Goal: Information Seeking & Learning: Compare options

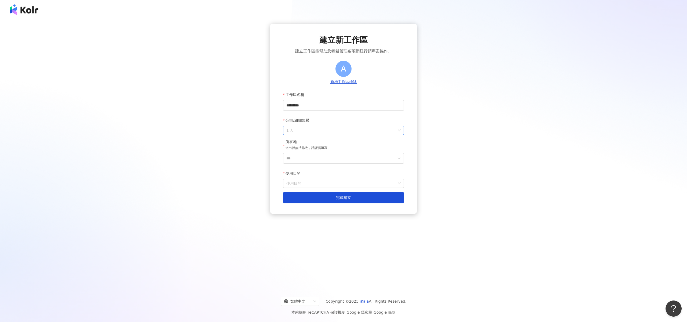
click at [337, 132] on span "1 人" at bounding box center [344, 130] width 114 height 9
click at [328, 150] on div "2-10 人" at bounding box center [344, 151] width 112 height 6
click at [321, 157] on input "***" at bounding box center [342, 158] width 110 height 10
click at [358, 186] on div "台灣" at bounding box center [356, 186] width 8 height 10
click at [324, 184] on input "使用目的" at bounding box center [344, 183] width 114 height 9
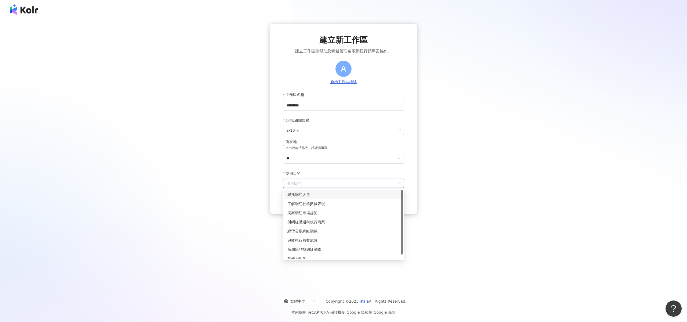
click at [329, 194] on div "尋找網紅人選" at bounding box center [344, 194] width 112 height 6
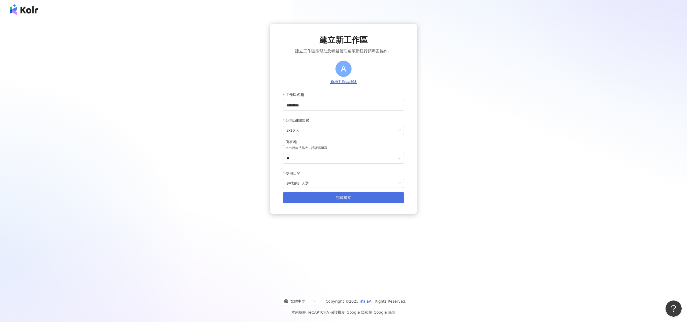
click at [330, 199] on button "完成建立" at bounding box center [343, 197] width 121 height 11
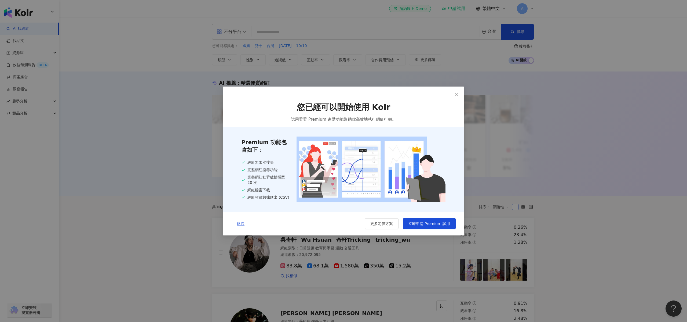
click at [243, 222] on span "略過" at bounding box center [241, 223] width 8 height 4
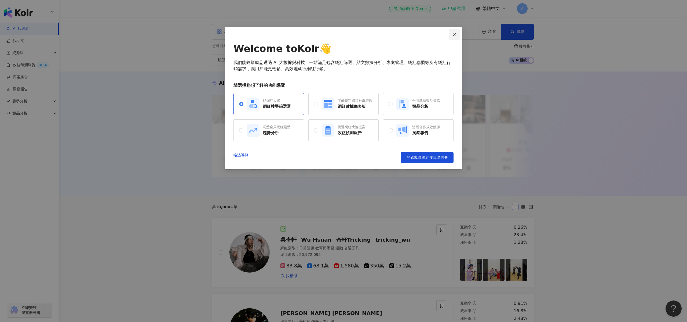
click at [453, 33] on icon "close" at bounding box center [455, 34] width 4 height 4
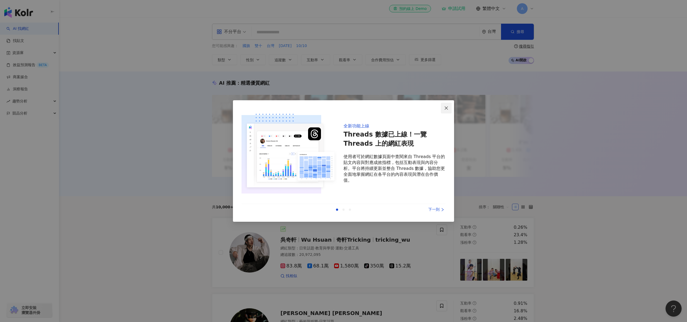
click at [447, 110] on button "Close" at bounding box center [446, 108] width 11 height 11
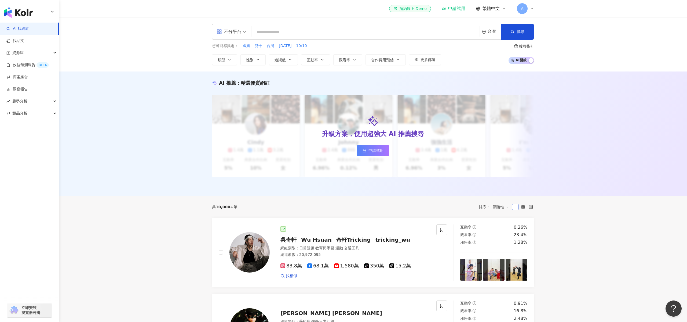
click at [524, 8] on span "A" at bounding box center [522, 9] width 3 height 6
drag, startPoint x: 461, startPoint y: 13, endPoint x: 459, endPoint y: 8, distance: 5.6
click at [461, 13] on div "el-icon-cs 預約線上 Demo 申請試用 繁體中文 A" at bounding box center [461, 8] width 145 height 11
click at [459, 8] on div "申請試用" at bounding box center [454, 8] width 24 height 5
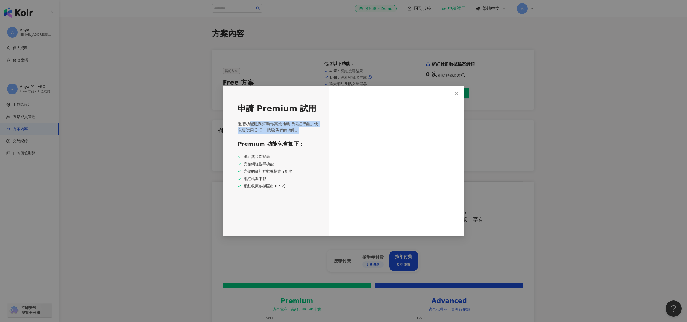
drag, startPoint x: 251, startPoint y: 125, endPoint x: 306, endPoint y: 135, distance: 55.8
click at [306, 135] on div "申請 Premium 試用 進階功能服務幫助你高效地執行網紅行銷。快免費試用 3 天，體驗我們的功能。 Premium 功能包含如下： 網紅無限次搜尋 完整網…" at bounding box center [276, 161] width 106 height 150
drag, startPoint x: 264, startPoint y: 126, endPoint x: 235, endPoint y: 126, distance: 28.7
click at [230, 123] on div "申請 Premium 試用 進階功能服務幫助你高效地執行網紅行銷。快免費試用 3 天，體驗我們的功能。 Premium 功能包含如下： 網紅無限次搜尋 完整網…" at bounding box center [276, 161] width 106 height 150
drag, startPoint x: 269, startPoint y: 133, endPoint x: 233, endPoint y: 125, distance: 37.3
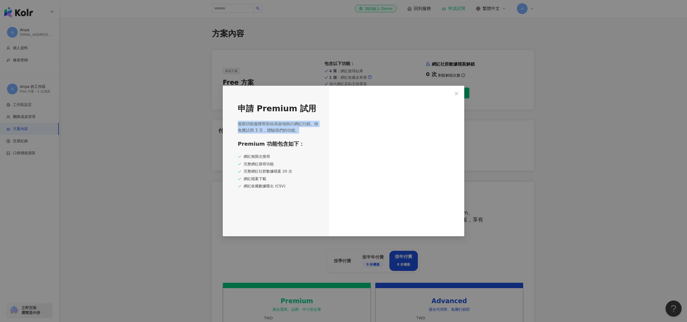
click at [233, 125] on div "申請 Premium 試用 進階功能服務幫助你高效地執行網紅行銷。快免費試用 3 天，體驗我們的功能。 Premium 功能包含如下： 網紅無限次搜尋 完整網…" at bounding box center [276, 161] width 106 height 150
click at [268, 131] on span "進階功能服務幫助你高效地執行網紅行銷。快免費試用 3 天，體驗我們的功能。" at bounding box center [279, 127] width 82 height 13
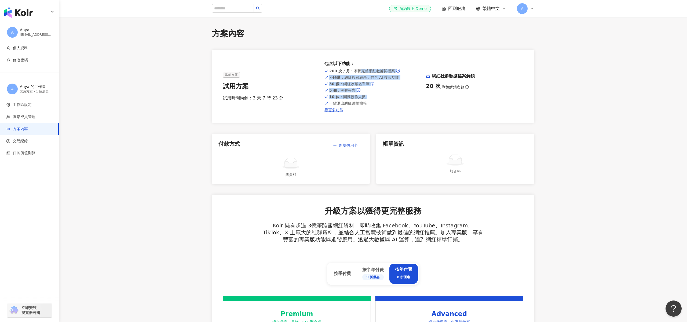
drag, startPoint x: 361, startPoint y: 71, endPoint x: 372, endPoint y: 100, distance: 31.2
click at [372, 100] on div "200 次 / 月 ：瀏覽完整網紅數據與檔案 不限量 ：網紅搜尋結果，包含 AI 搜尋功能 30 個 ：網紅收藏名單庫 5 個 ：洞察報告 10 位 ：團隊協…" at bounding box center [373, 90] width 97 height 44
click at [372, 102] on div "一鍵匯出網紅數據簡報" at bounding box center [373, 103] width 97 height 4
click at [338, 110] on link "看更多功能" at bounding box center [373, 110] width 97 height 4
click at [28, 32] on div "Anya" at bounding box center [36, 29] width 32 height 5
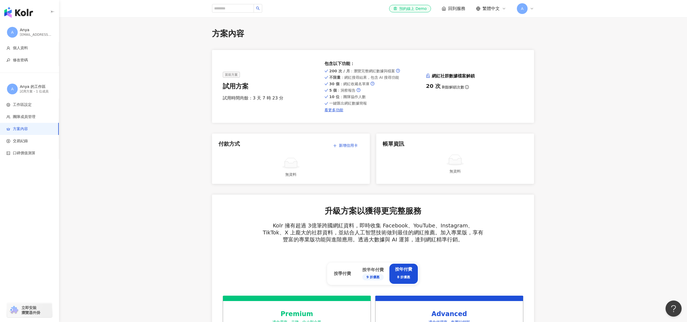
click at [25, 13] on img "button" at bounding box center [18, 12] width 29 height 11
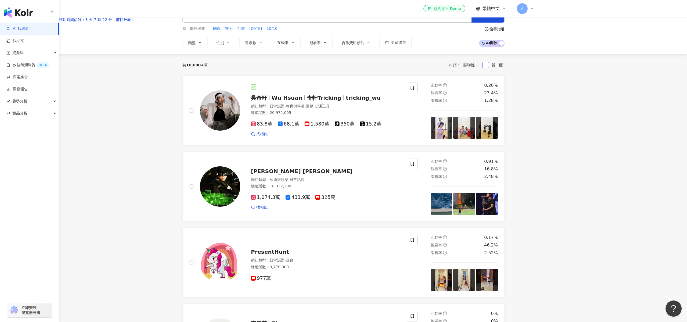
click at [212, 19] on div "不分平台" at bounding box center [199, 14] width 25 height 9
click at [240, 65] on div "Instagram" at bounding box center [233, 66] width 30 height 7
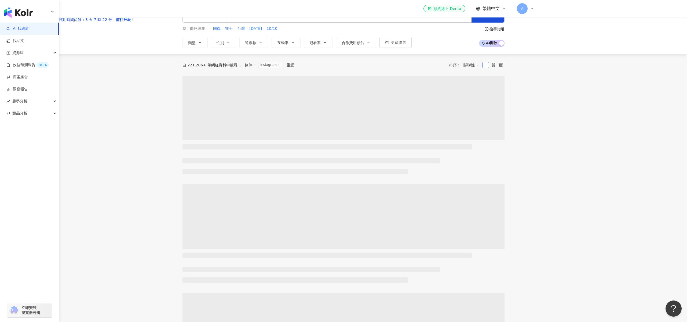
click at [313, 20] on input "search" at bounding box center [338, 15] width 219 height 10
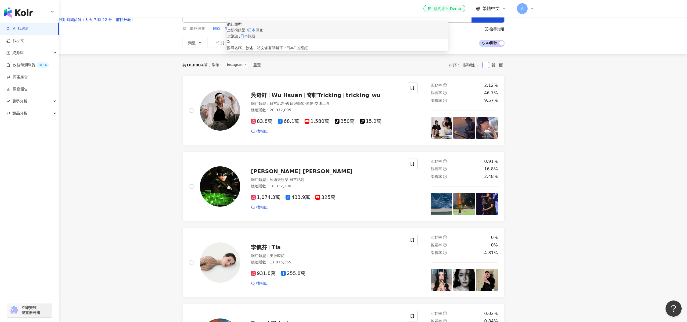
click at [248, 38] on mark "日本" at bounding box center [245, 36] width 8 height 4
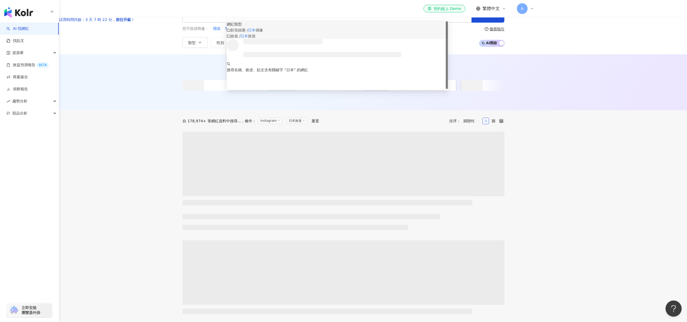
click at [248, 38] on mark "日本" at bounding box center [245, 36] width 8 height 4
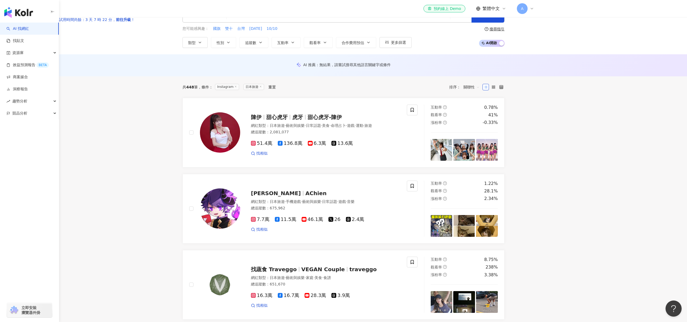
click at [291, 20] on input "**" at bounding box center [338, 15] width 219 height 10
type input "****"
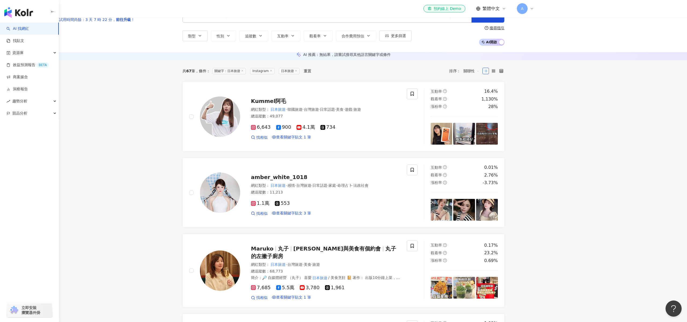
click at [269, 41] on button "追蹤數" at bounding box center [254, 35] width 29 height 11
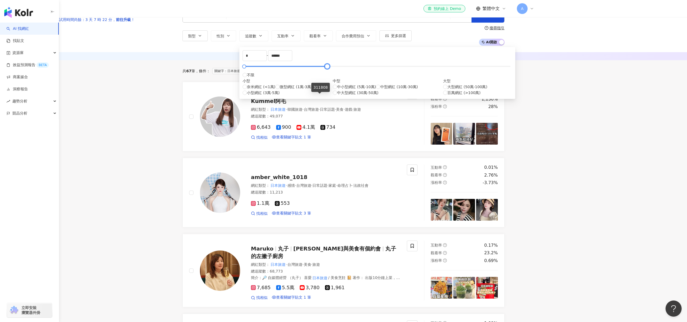
type input "******"
drag, startPoint x: 416, startPoint y: 97, endPoint x: 322, endPoint y: 96, distance: 94.0
click at [330, 68] on div at bounding box center [331, 66] width 3 height 3
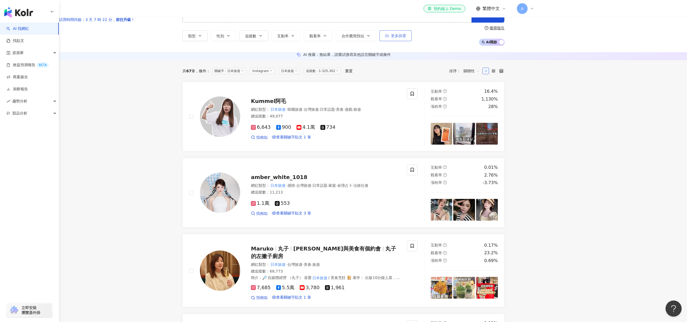
click at [406, 38] on span "更多篩選" at bounding box center [398, 36] width 15 height 4
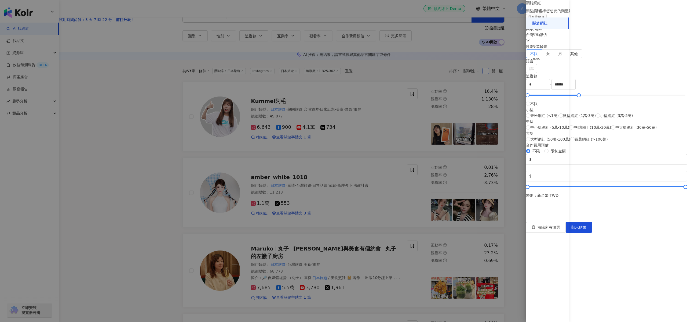
click at [622, 44] on div "台灣" at bounding box center [606, 38] width 161 height 12
click at [629, 118] on div "日本" at bounding box center [633, 118] width 8 height 10
click at [587, 229] on span "顯示結果" at bounding box center [579, 227] width 15 height 4
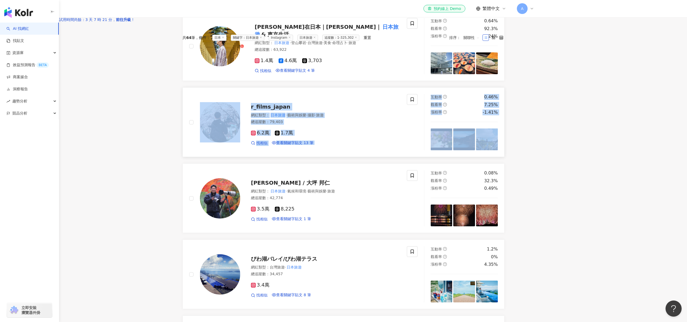
scroll to position [71, 0]
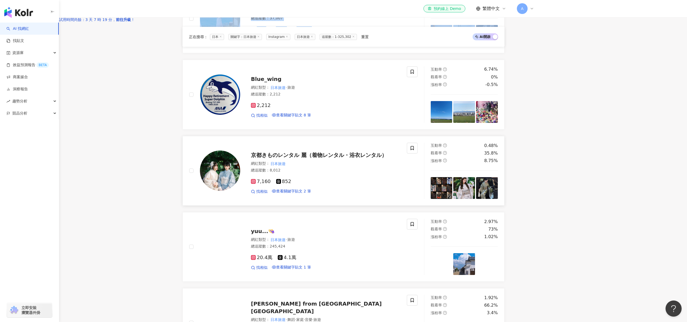
scroll to position [629, 0]
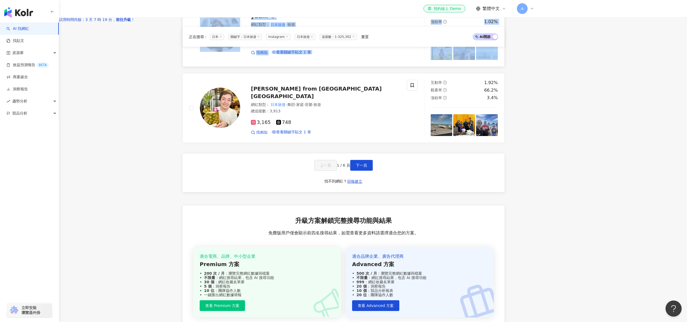
scroll to position [847, 0]
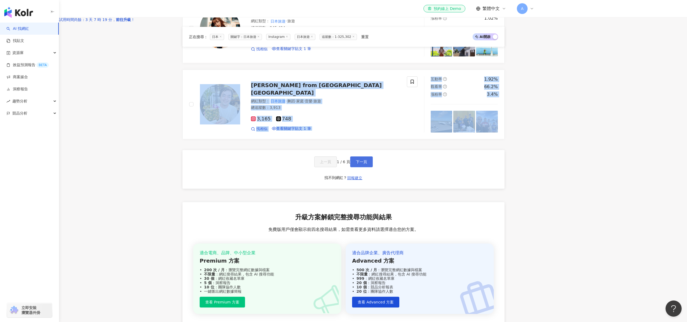
click at [367, 164] on span "下一頁" at bounding box center [361, 162] width 11 height 4
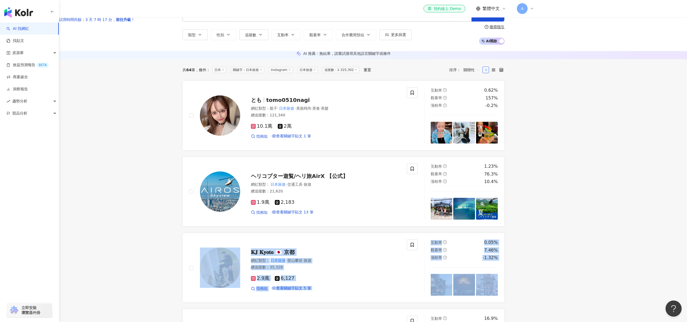
scroll to position [0, 0]
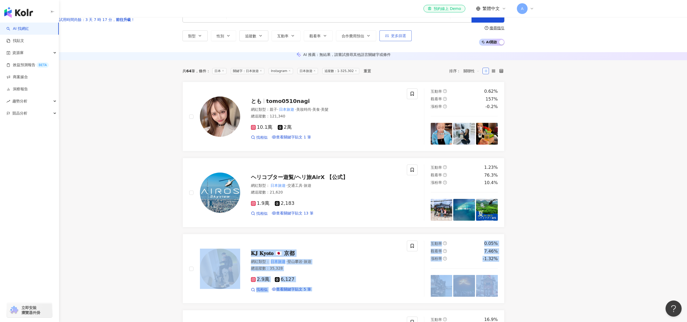
click at [406, 38] on span "更多篩選" at bounding box center [398, 36] width 15 height 4
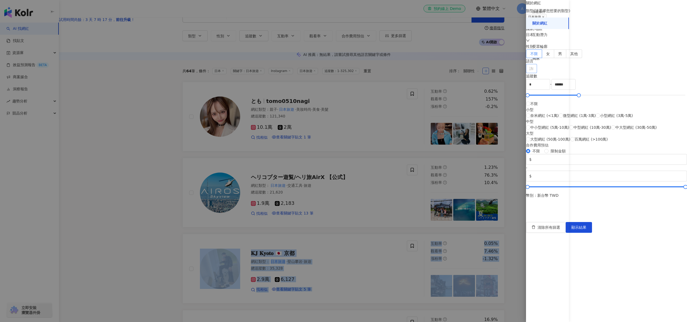
click at [531, 71] on div at bounding box center [528, 69] width 3 height 4
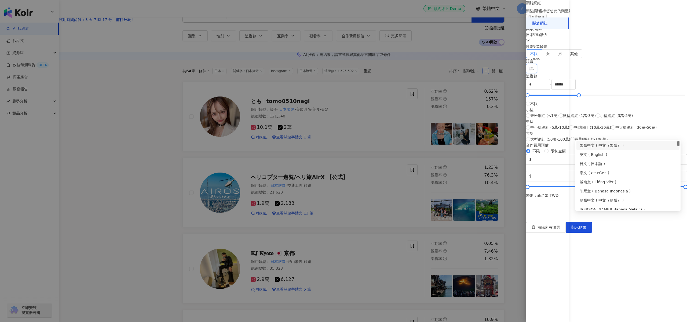
click at [618, 143] on div "繁體中文 ( 中文（繁體） )" at bounding box center [628, 145] width 97 height 6
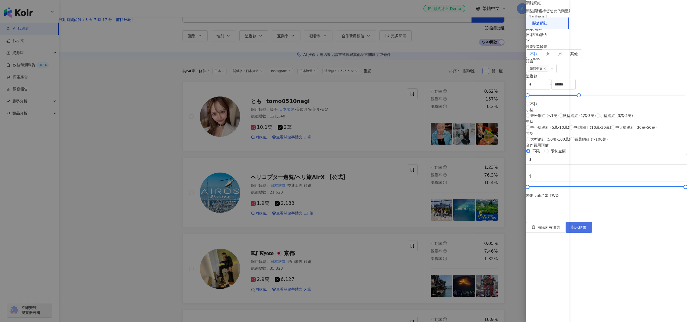
click at [592, 233] on button "顯示結果" at bounding box center [579, 227] width 26 height 11
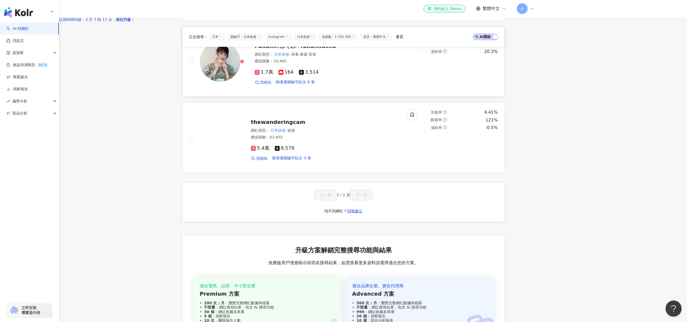
scroll to position [358, 0]
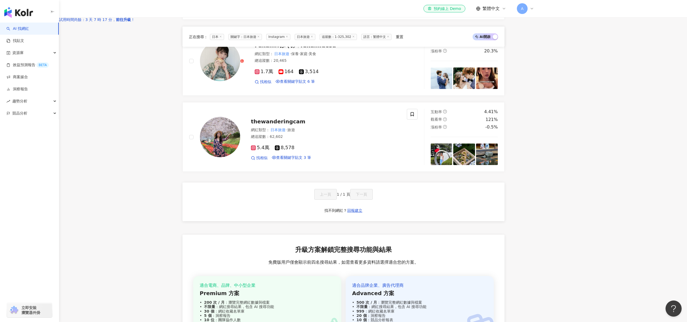
click at [271, 221] on div "上一頁 1 / 1 頁 下一頁 找不到網紅？ 回報建立" at bounding box center [344, 201] width 322 height 39
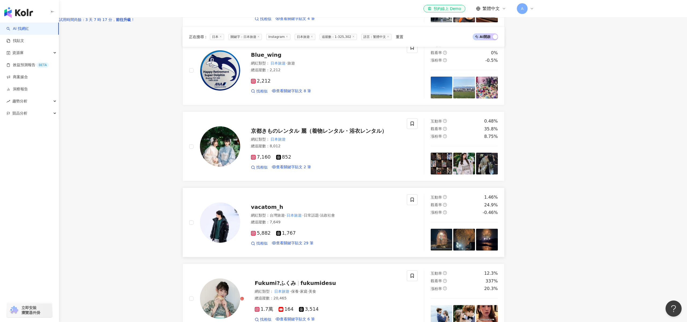
scroll to position [0, 0]
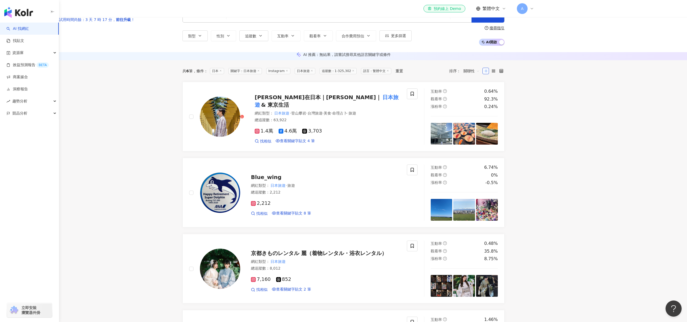
click at [262, 74] on span "關鍵字：日本旅遊" at bounding box center [246, 71] width 34 height 6
click at [260, 72] on icon at bounding box center [258, 70] width 3 height 3
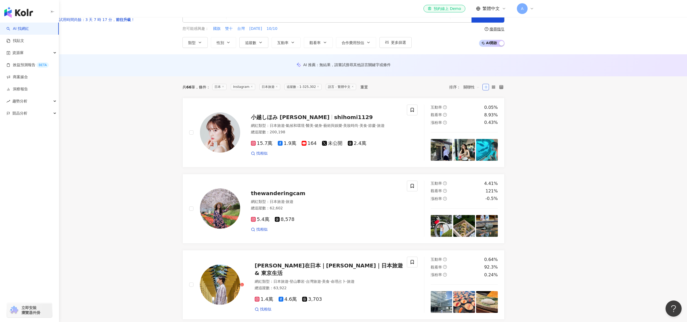
click at [278, 88] on icon at bounding box center [277, 86] width 3 height 3
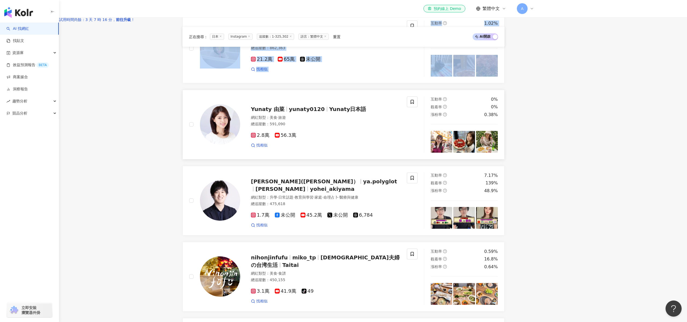
scroll to position [160, 0]
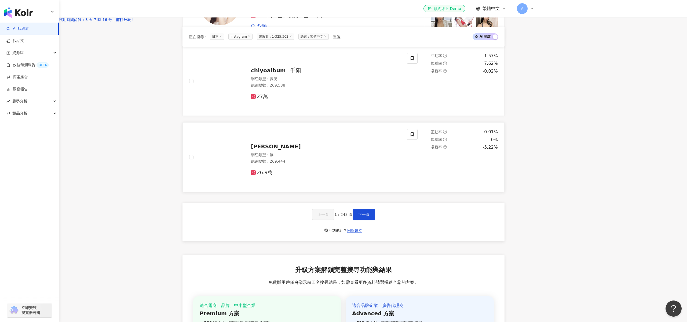
scroll to position [853, 0]
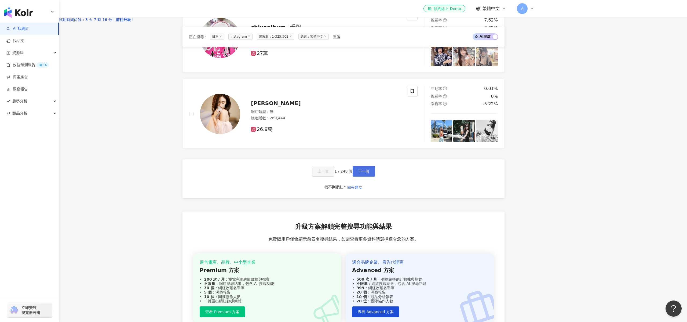
click at [370, 173] on span "下一頁" at bounding box center [364, 171] width 11 height 4
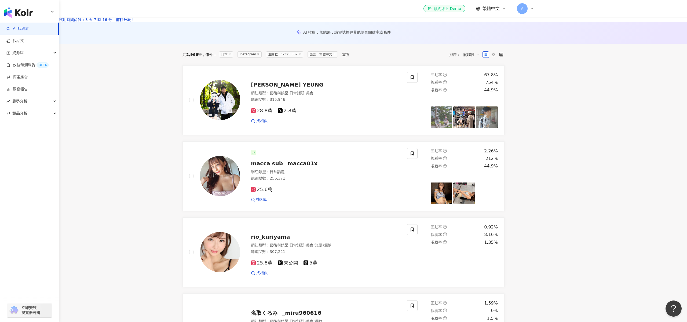
scroll to position [0, 0]
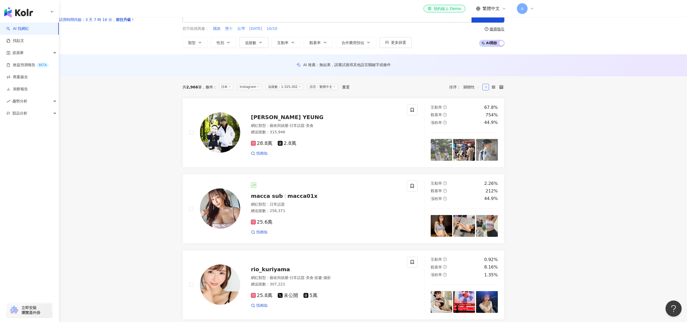
click at [338, 90] on span "語言：繁體中文" at bounding box center [323, 87] width 30 height 6
click at [406, 45] on span "更多篩選" at bounding box center [398, 42] width 15 height 4
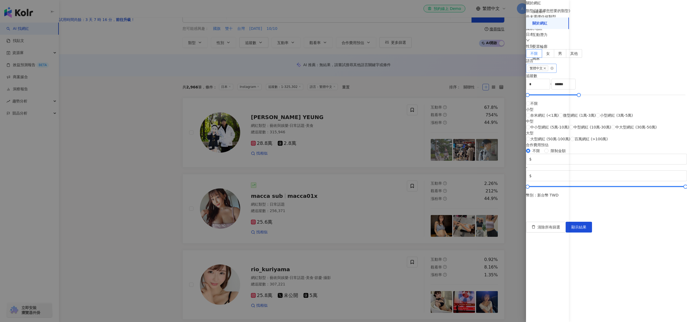
click at [550, 72] on div "繁體中文" at bounding box center [538, 68] width 23 height 7
click at [539, 165] on div "篩選條件 關於網紅 互動潛力 受眾輪廓 獨家" at bounding box center [547, 163] width 43 height 315
click at [674, 232] on div "清除所有篩選 顯示結果" at bounding box center [606, 227] width 161 height 11
click at [592, 232] on button "顯示結果" at bounding box center [579, 227] width 26 height 11
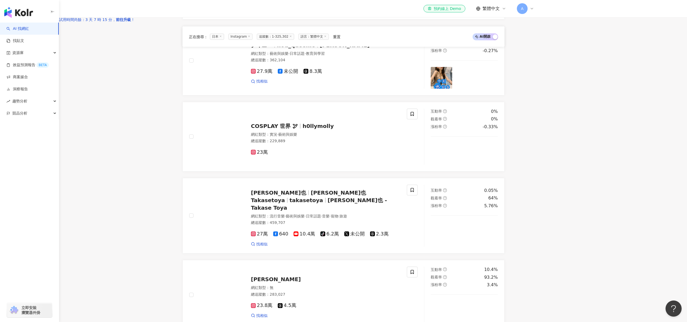
scroll to position [978, 0]
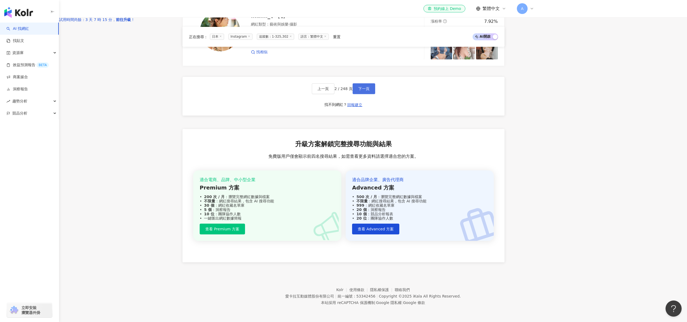
click at [370, 88] on span "下一頁" at bounding box center [364, 88] width 11 height 4
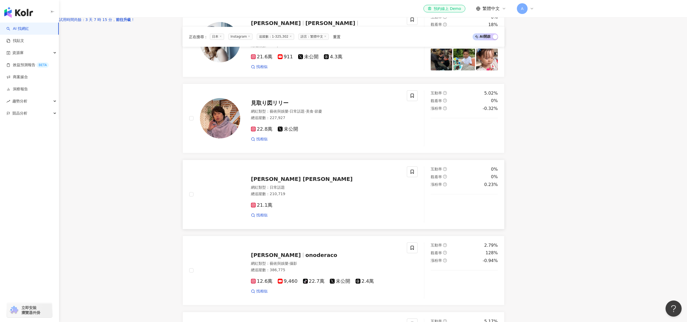
scroll to position [0, 0]
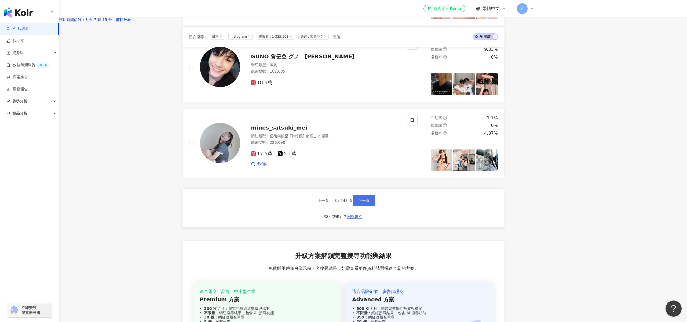
click at [370, 202] on span "下一頁" at bounding box center [364, 200] width 11 height 4
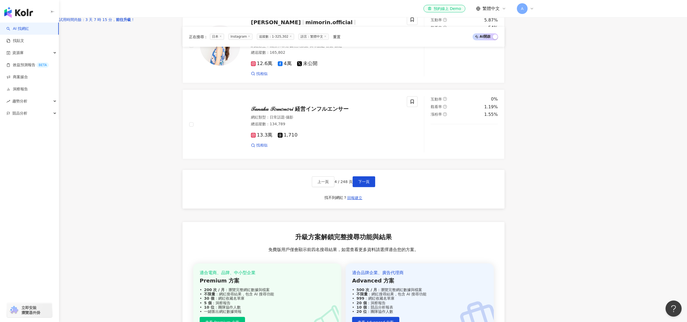
scroll to position [701, 0]
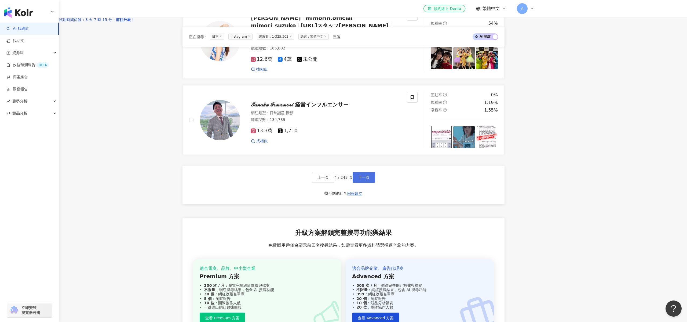
click at [370, 179] on span "下一頁" at bounding box center [364, 177] width 11 height 4
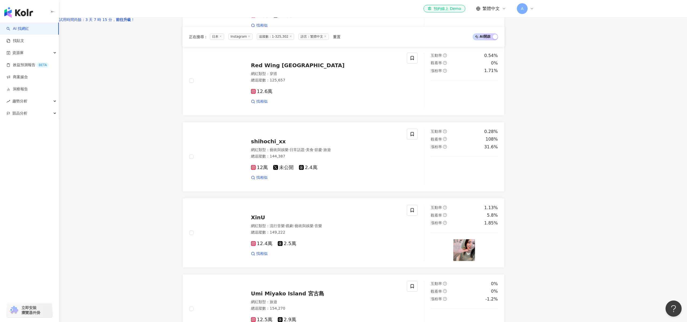
scroll to position [0, 0]
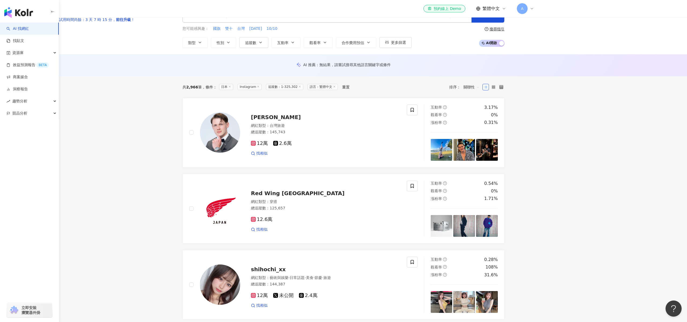
click at [308, 20] on input "search" at bounding box center [338, 15] width 219 height 10
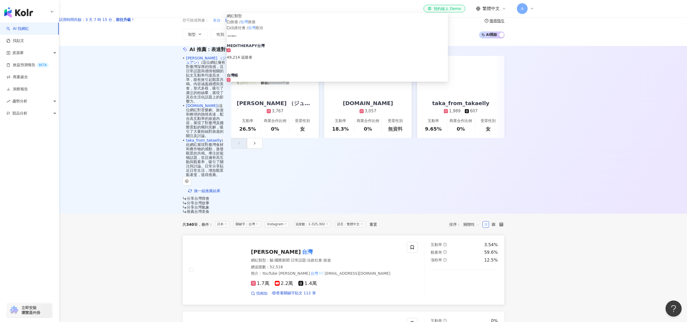
scroll to position [77, 0]
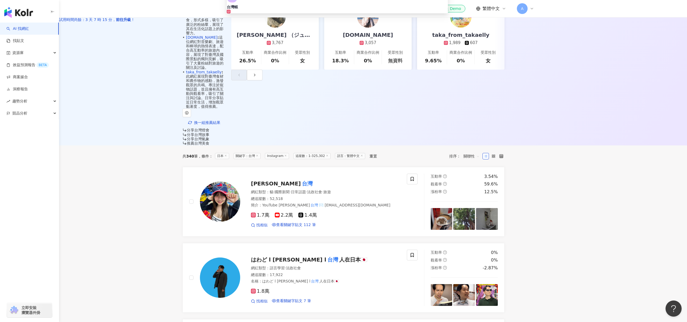
click at [321, 256] on span "はわど l Howard l" at bounding box center [288, 259] width 75 height 6
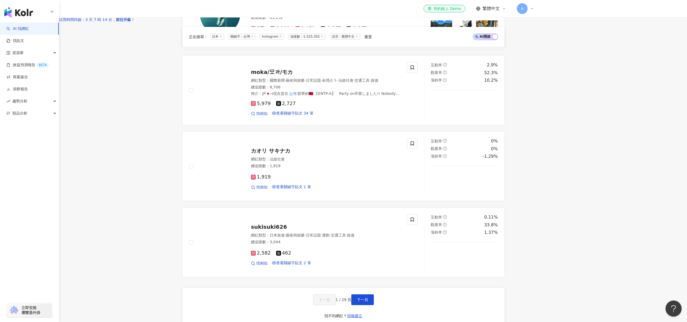
scroll to position [902, 0]
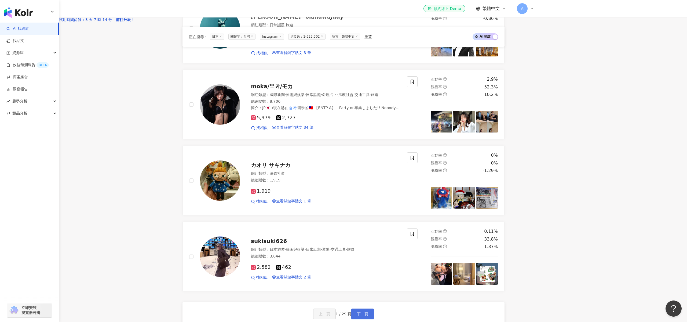
click at [374, 308] on button "下一頁" at bounding box center [363, 313] width 23 height 11
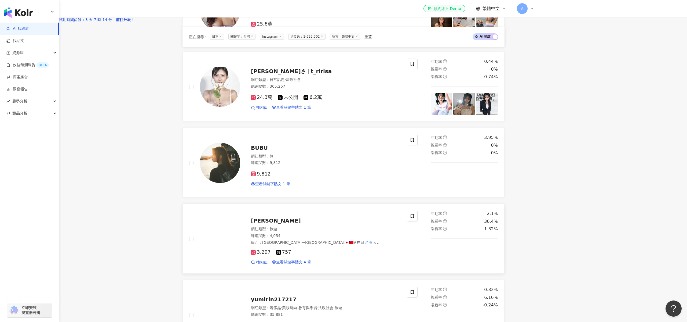
scroll to position [757, 0]
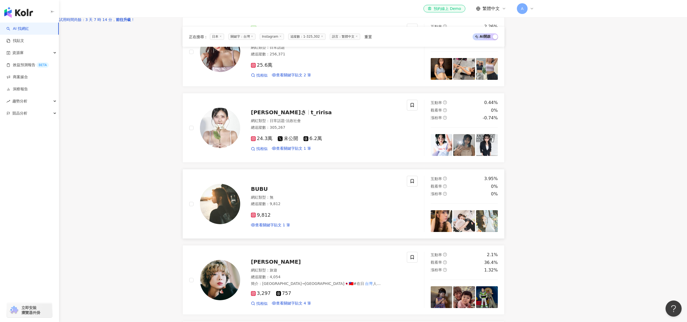
click at [268, 186] on span "BUBU" at bounding box center [259, 189] width 17 height 6
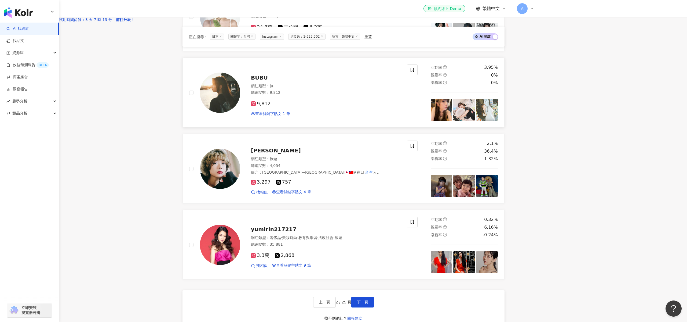
scroll to position [872, 0]
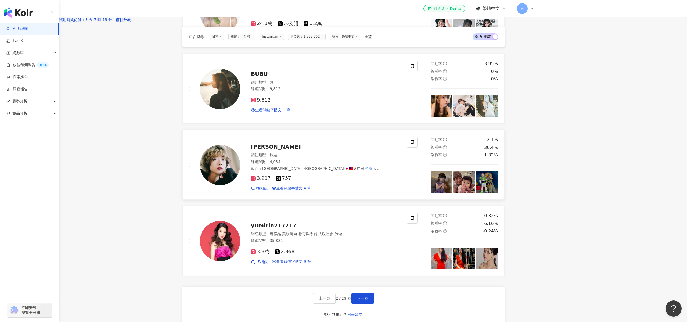
click at [289, 143] on span "Kii Lai" at bounding box center [276, 146] width 50 height 6
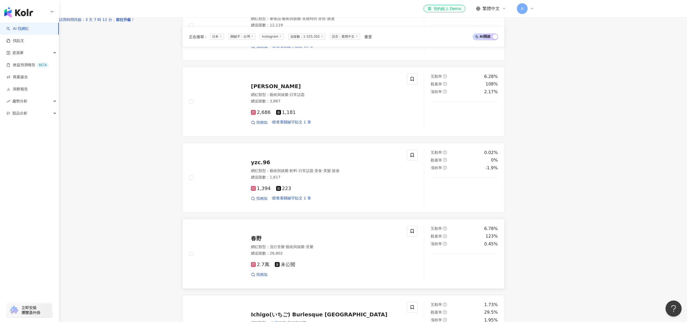
scroll to position [0, 0]
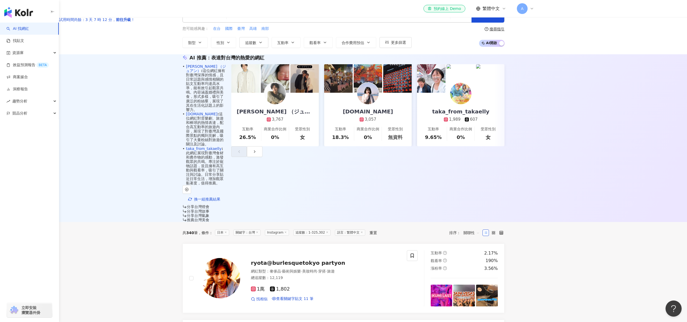
click at [326, 20] on input "**" at bounding box center [338, 15] width 219 height 10
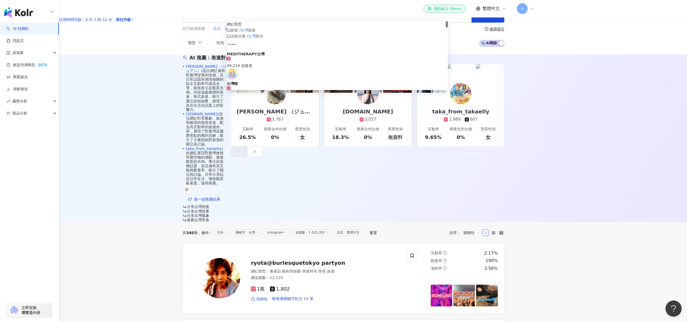
click at [326, 20] on input "**" at bounding box center [338, 15] width 219 height 10
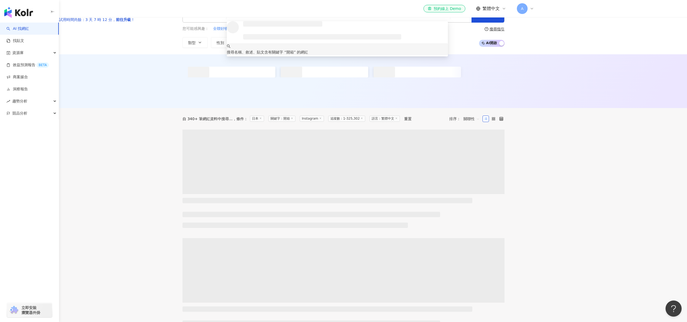
type input "**"
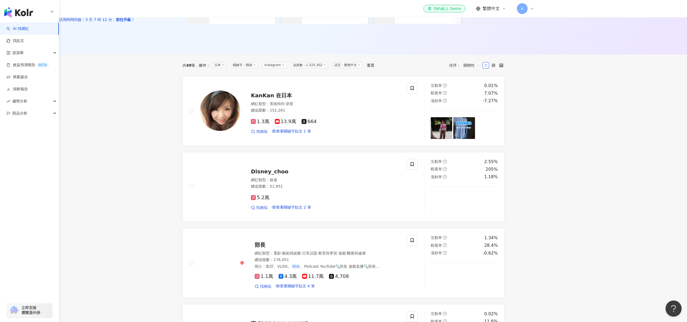
scroll to position [52, 0]
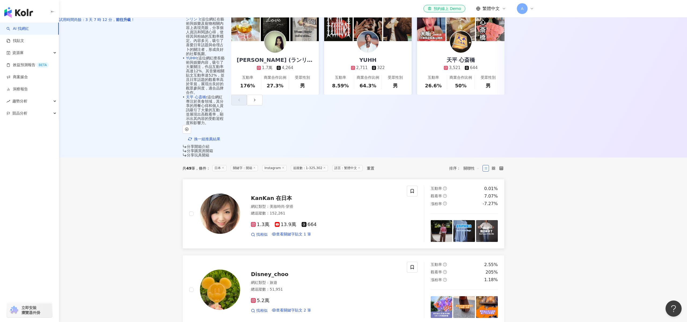
click at [240, 209] on img at bounding box center [220, 213] width 40 height 40
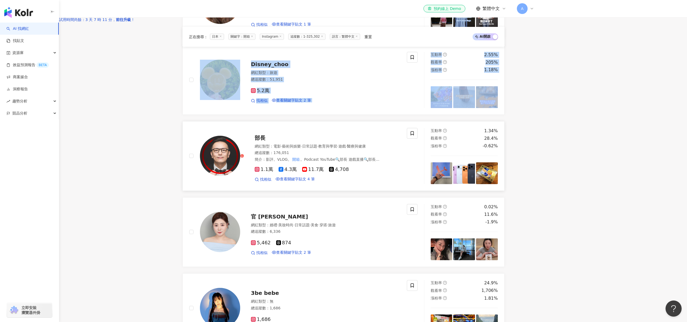
scroll to position [398, 0]
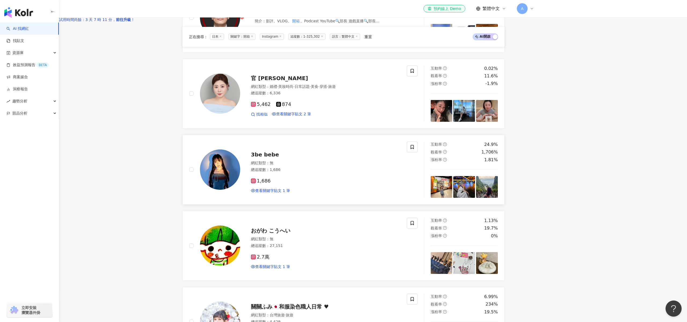
click at [279, 156] on span "3be bebe" at bounding box center [265, 154] width 28 height 6
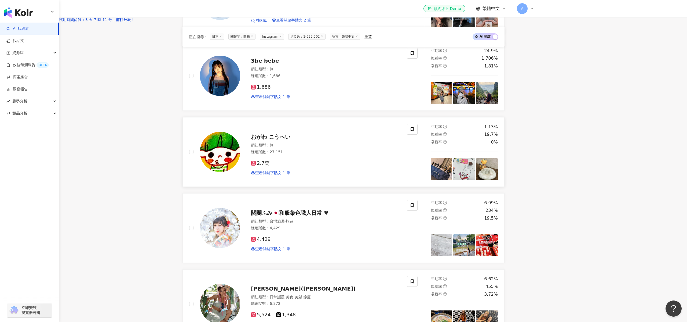
scroll to position [493, 0]
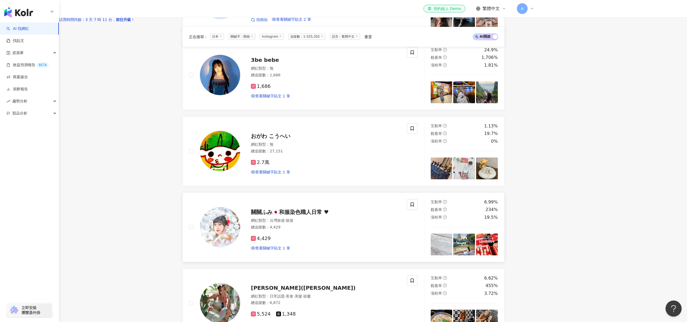
click at [329, 213] on span "關關ふみ🇯🇵和服染色職人日常 ♥" at bounding box center [290, 212] width 78 height 6
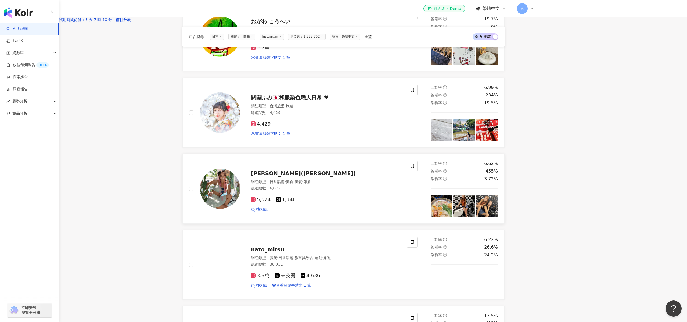
scroll to position [607, 0]
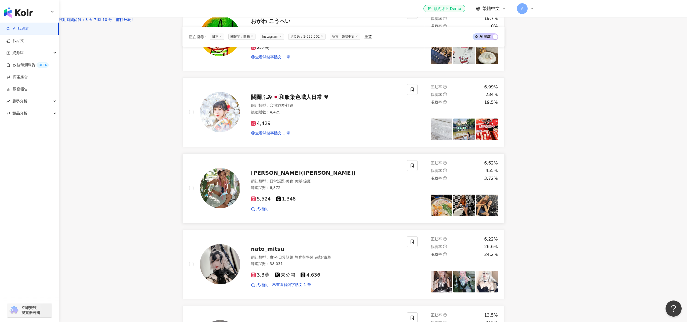
click at [316, 174] on span "濱崎千羽(CHIFUA HAMASAKI)" at bounding box center [303, 172] width 105 height 6
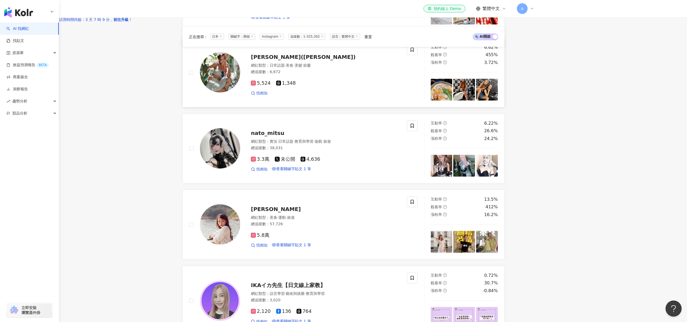
scroll to position [724, 0]
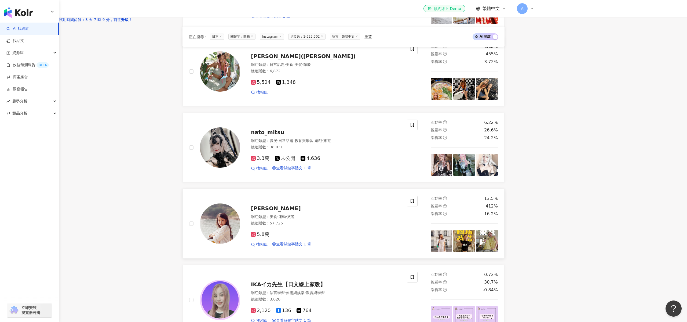
click at [301, 209] on span "elaine_wow" at bounding box center [276, 208] width 50 height 6
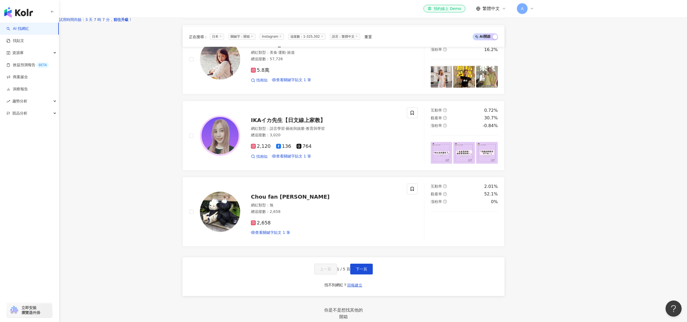
scroll to position [890, 0]
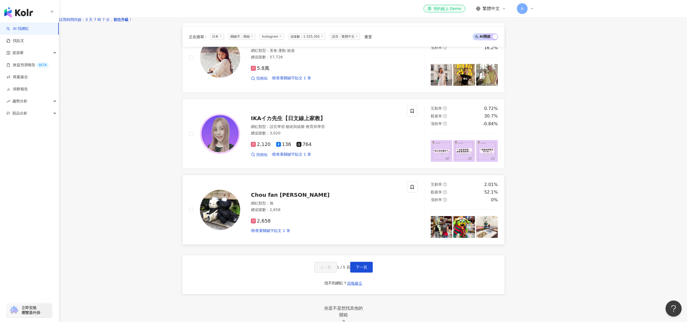
click at [302, 196] on span "Chou fan jie" at bounding box center [290, 194] width 79 height 6
click at [373, 272] on button "下一頁" at bounding box center [361, 267] width 23 height 11
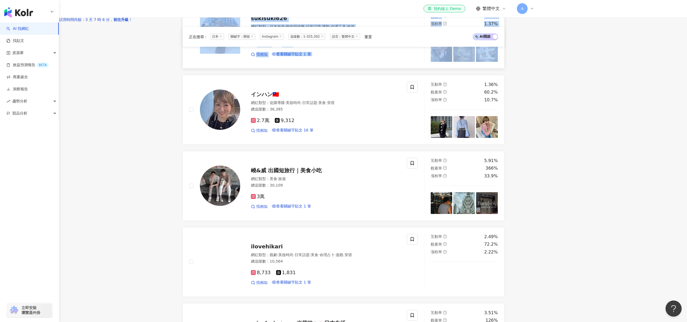
scroll to position [602, 0]
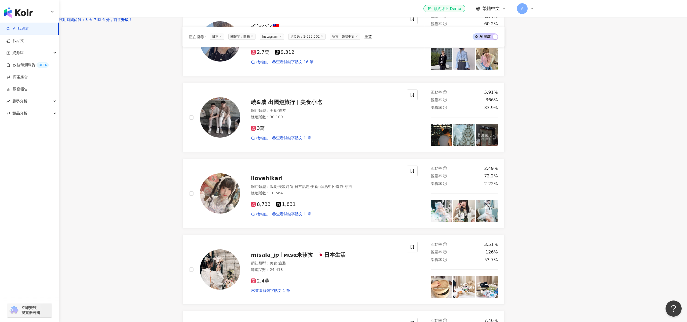
click at [189, 183] on main "Instagram ** 日本 搜尋 5a68864b-a75e-4ea4-bd7e-e0bfb6a3376a 🍩⋯ 手信開箱專員 ⋯ 🍪 1,674 追蹤者…" at bounding box center [343, 101] width 687 height 1406
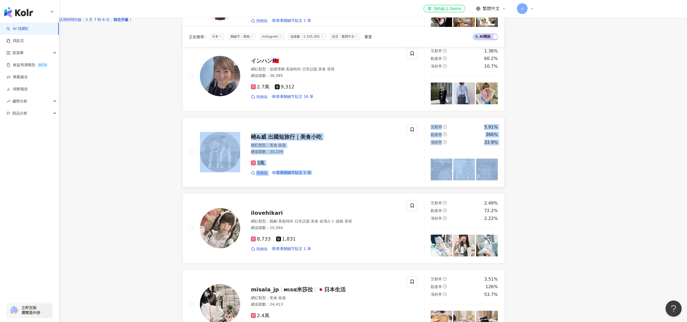
scroll to position [644, 0]
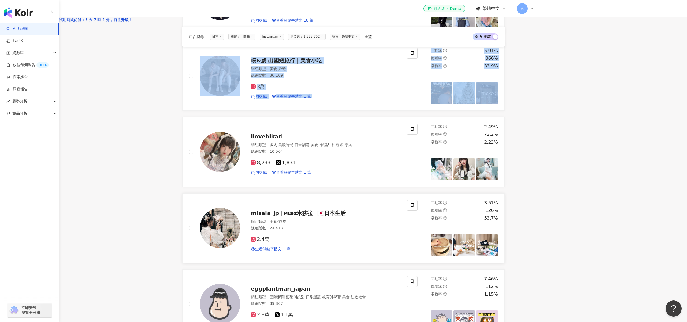
click at [279, 213] on span "misala_jp" at bounding box center [265, 213] width 28 height 6
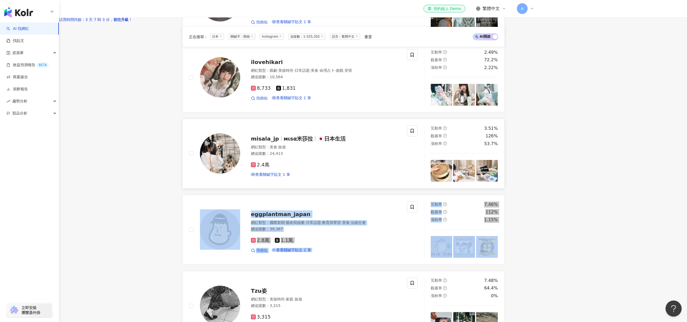
scroll to position [970, 0]
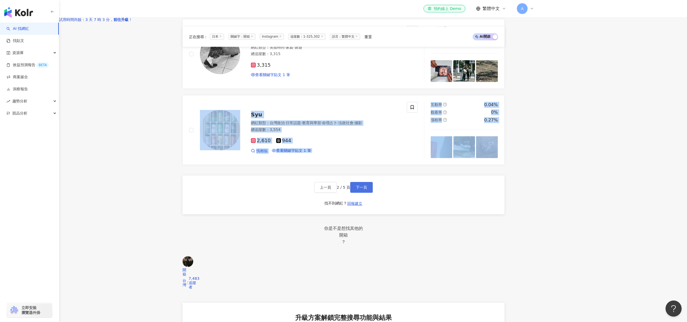
click at [367, 189] on span "下一頁" at bounding box center [361, 187] width 11 height 4
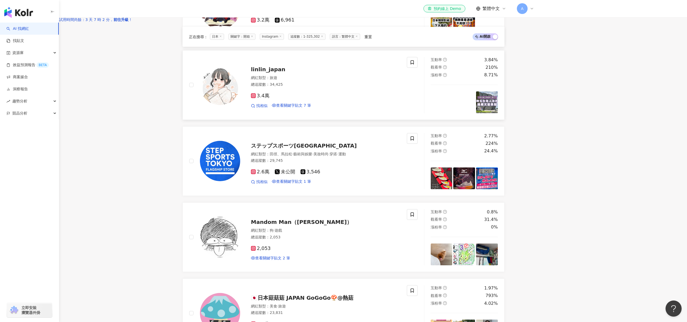
scroll to position [194, 0]
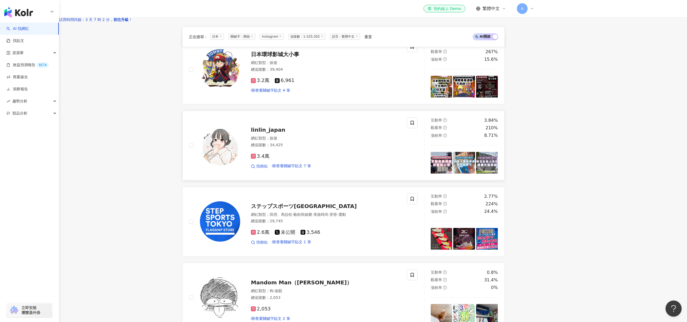
click at [285, 133] on span "linlin_japan" at bounding box center [268, 129] width 34 height 6
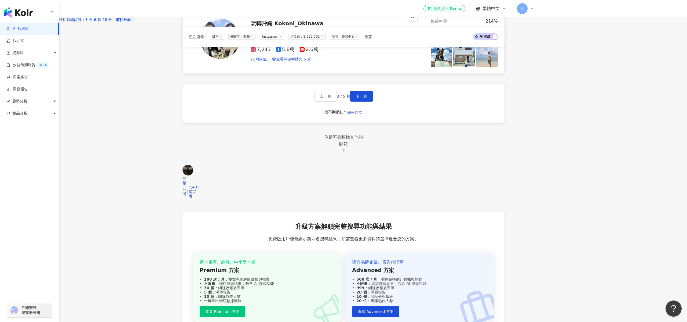
scroll to position [1093, 0]
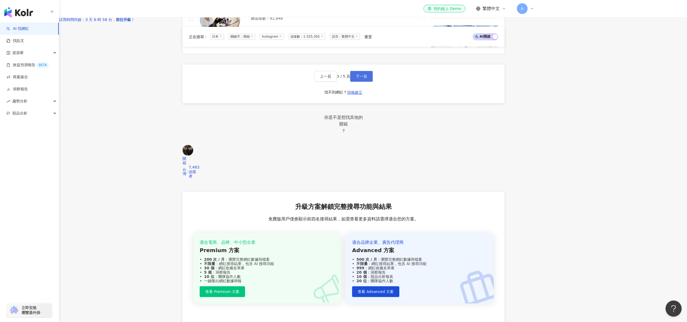
click at [367, 74] on span "下一頁" at bounding box center [361, 76] width 11 height 4
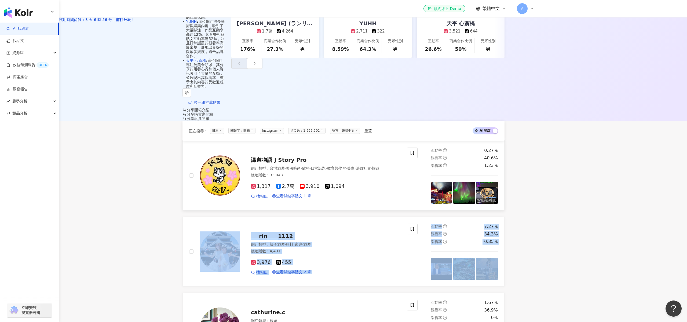
scroll to position [220, 0]
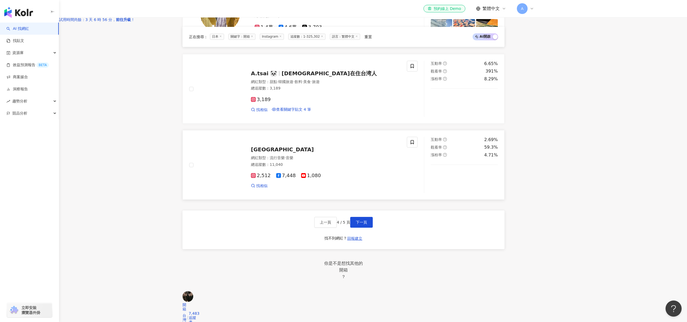
scroll to position [935, 0]
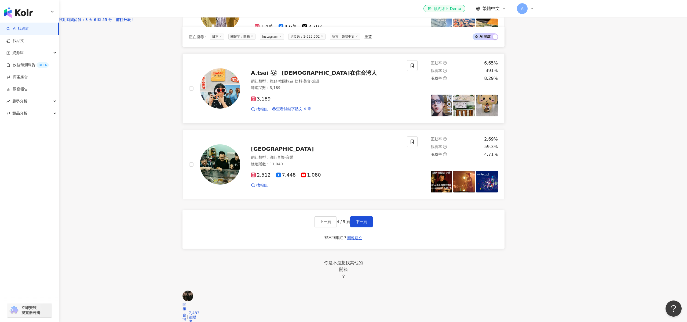
click at [319, 75] on span "日本在住台湾人" at bounding box center [329, 73] width 95 height 6
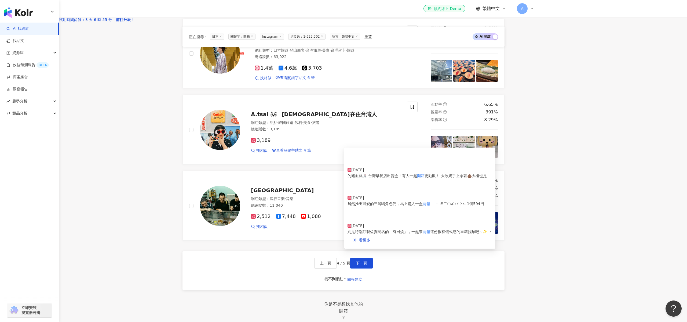
scroll to position [1042, 0]
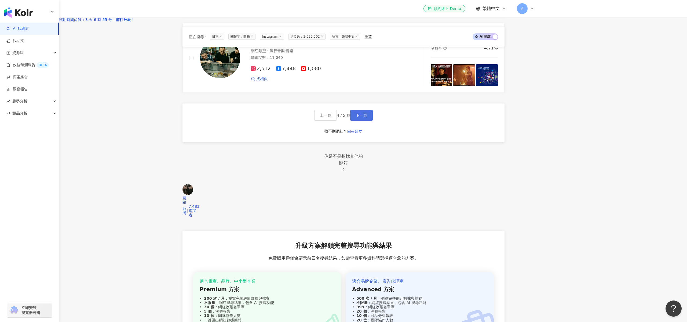
click at [367, 117] on span "下一頁" at bounding box center [361, 115] width 11 height 4
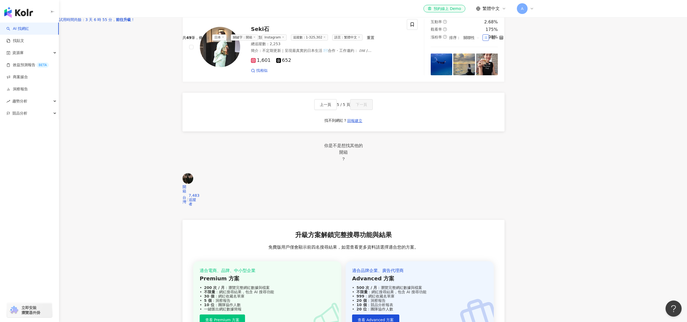
scroll to position [112, 0]
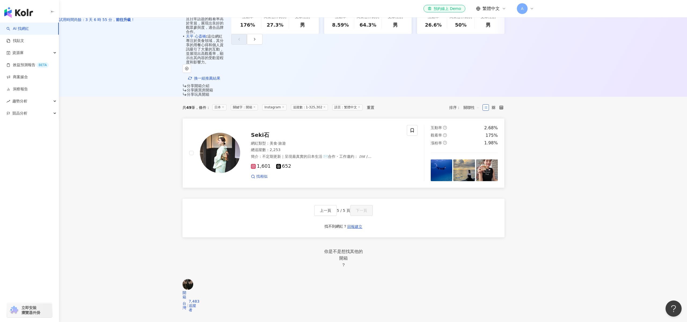
click at [269, 136] on span "Seki石" at bounding box center [260, 135] width 18 height 6
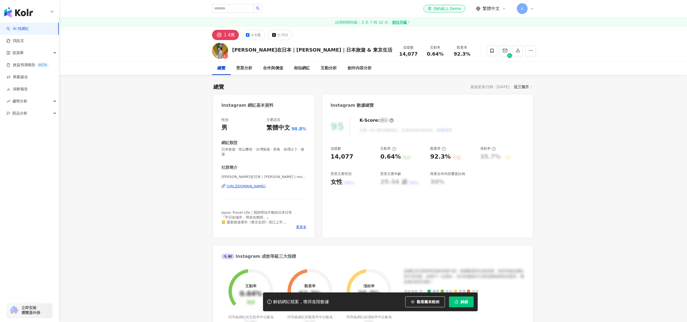
click at [266, 184] on div "https://www.instagram.com/maikudaily/" at bounding box center [246, 186] width 39 height 5
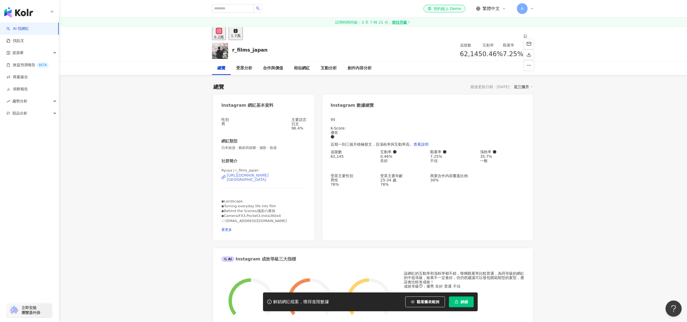
click at [253, 181] on div "https://www.instagram.com/r_films_japan/" at bounding box center [267, 177] width 80 height 9
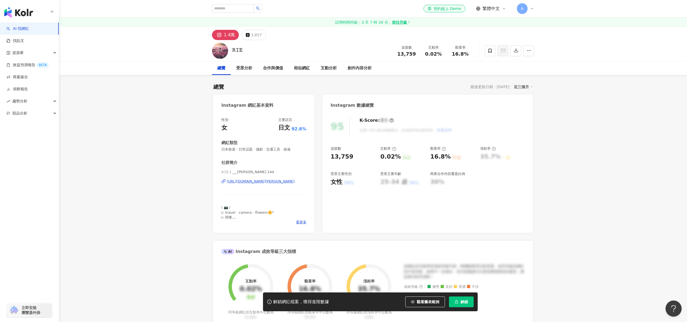
click at [257, 182] on div "https://www.instagram.com/___yu.144/" at bounding box center [261, 181] width 68 height 5
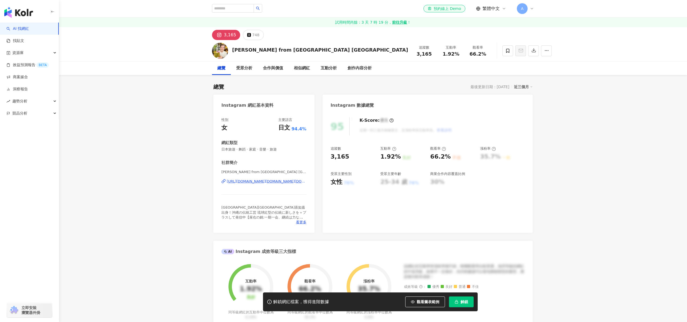
click at [285, 181] on div "[URL][DOMAIN_NAME][DOMAIN_NAME][DOMAIN_NAME][GEOGRAPHIC_DATA]" at bounding box center [267, 181] width 80 height 5
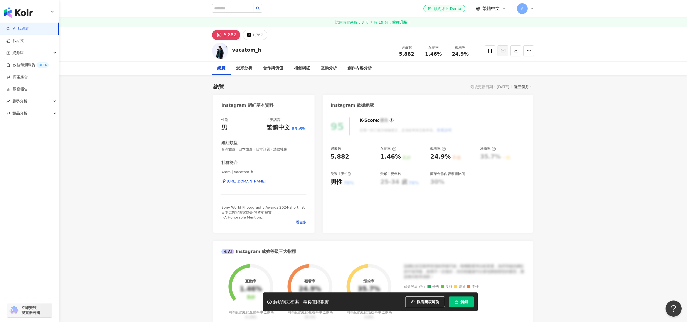
click at [276, 178] on div "Atom | vacatom_h [URL][DOMAIN_NAME]" at bounding box center [264, 184] width 85 height 31
click at [266, 180] on div "https://www.instagram.com/vacatom_h/" at bounding box center [246, 181] width 39 height 5
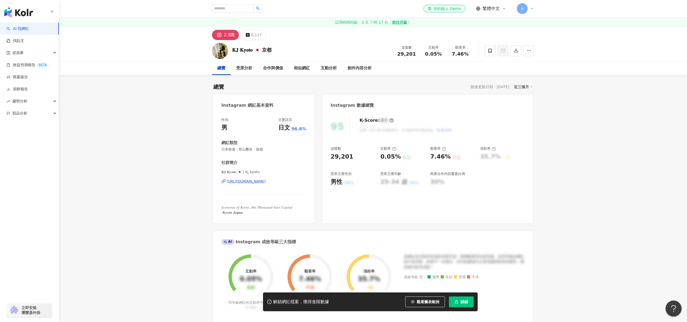
click at [266, 179] on div "https://www.instagram.com/kj_kyoto/" at bounding box center [246, 181] width 39 height 5
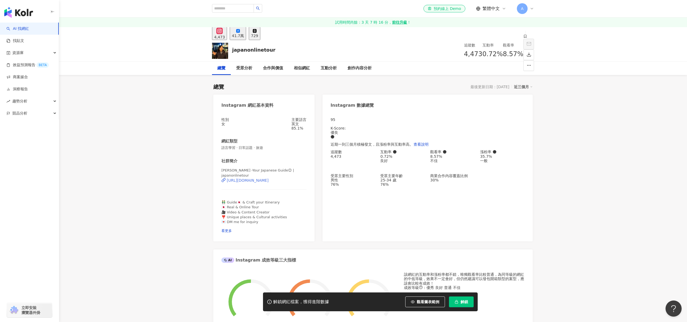
click at [251, 182] on div "https://www.instagram.com/japanonlinetour/" at bounding box center [248, 180] width 42 height 4
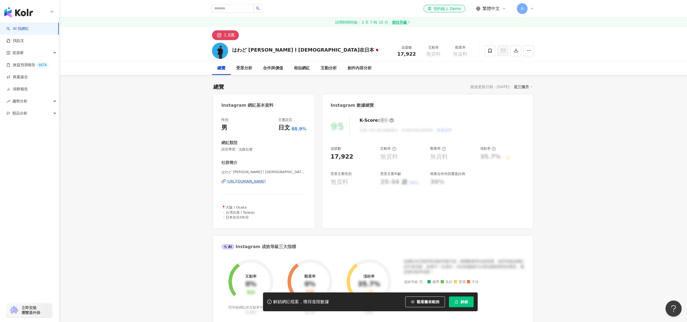
click at [260, 181] on div "https://www.instagram.com/howard_japan/" at bounding box center [246, 181] width 39 height 5
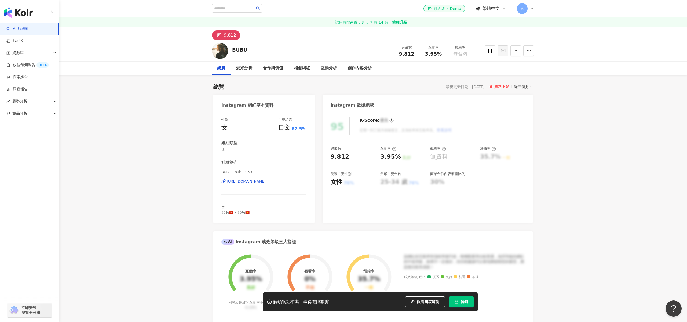
click at [266, 181] on div "[URL][DOMAIN_NAME]" at bounding box center [246, 181] width 39 height 5
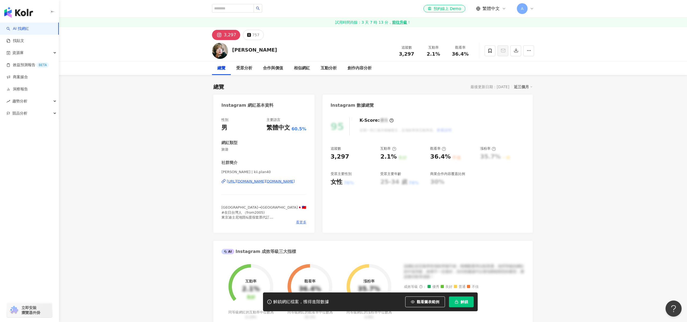
click at [300, 220] on span "看更多" at bounding box center [301, 222] width 10 height 5
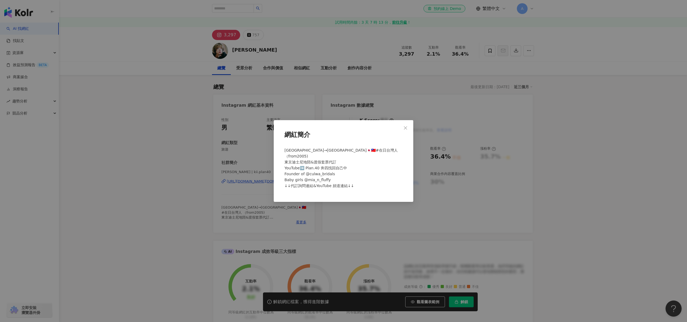
click at [262, 162] on div "網紅簡介 Taiwan→Tokyo🇯🇵🇹🇼#在日台灣人 （from2005) 東京迪士尼地陪&渡假套票代訂 YouTube➡️ Plan.40 奔四找回自己中…" at bounding box center [343, 161] width 687 height 322
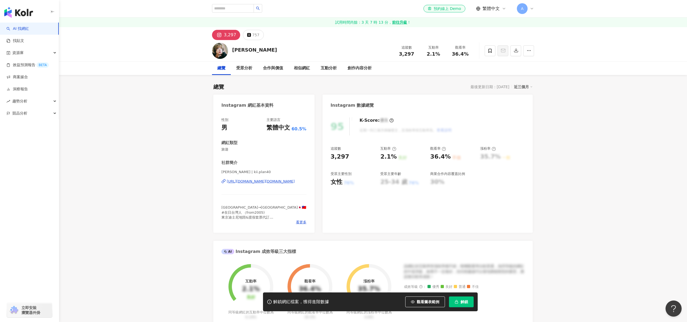
click at [256, 181] on div "https://www.instagram.com/kii.plan40/" at bounding box center [261, 181] width 68 height 5
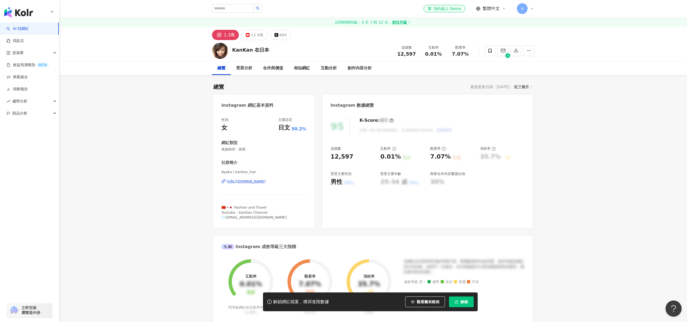
click at [266, 180] on div "https://www.instagram.com/kankan_han/" at bounding box center [246, 181] width 39 height 5
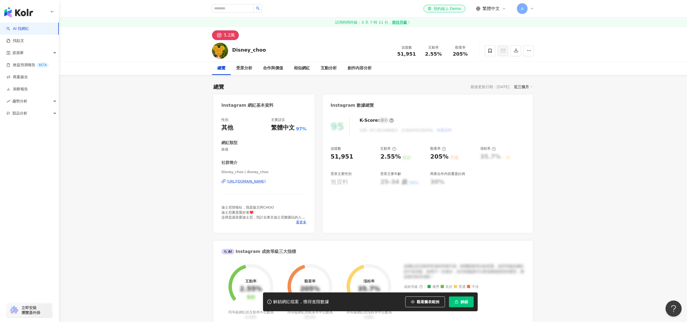
click at [266, 183] on div "https://www.instagram.com/disney_choo/" at bounding box center [246, 181] width 39 height 5
click at [277, 184] on div "[URL][DOMAIN_NAME][DOMAIN_NAME]" at bounding box center [261, 181] width 68 height 5
click at [263, 182] on div "https://www.instagram.com/fumikuan/" at bounding box center [246, 181] width 39 height 5
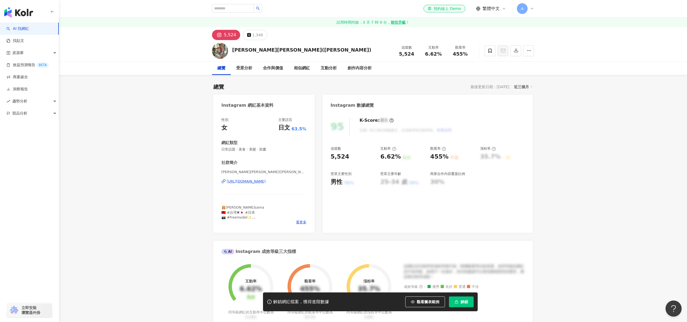
click at [266, 183] on div "https://www.instagram.com/hamasakichifua/" at bounding box center [246, 181] width 39 height 5
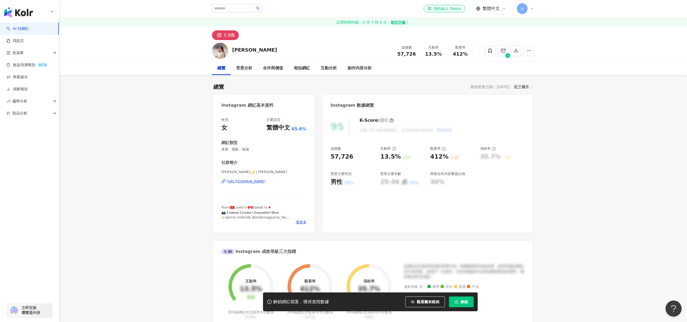
click at [266, 181] on div "[URL][DOMAIN_NAME]" at bounding box center [246, 181] width 39 height 5
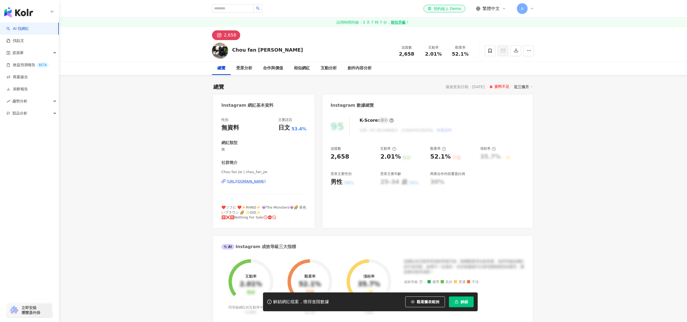
click at [266, 181] on div "https://www.instagram.com/chou_fan_jie/" at bounding box center [246, 181] width 39 height 5
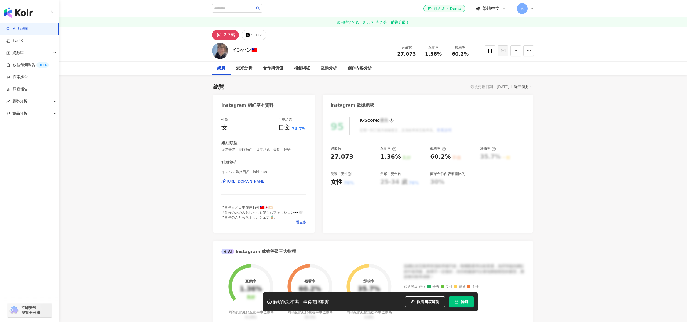
click at [260, 182] on div "[URL][DOMAIN_NAME]" at bounding box center [246, 181] width 39 height 5
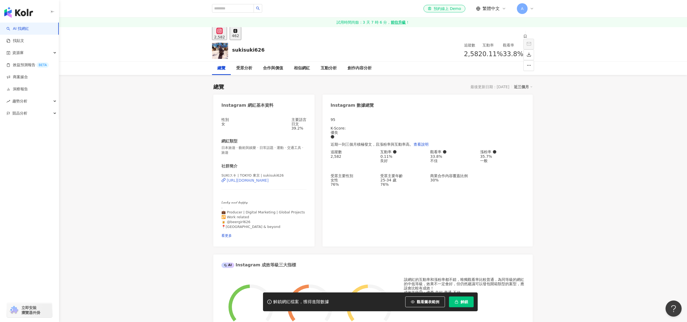
click at [269, 182] on div "[URL][DOMAIN_NAME]" at bounding box center [248, 180] width 42 height 4
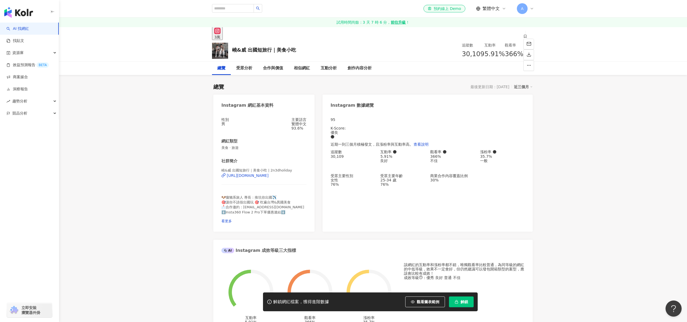
click at [269, 184] on div "嶢&威 出國短旅行｜美食小吃 | 2n3dholiday [URL][DOMAIN_NAME]" at bounding box center [264, 179] width 85 height 23
click at [269, 178] on div "https://www.instagram.com/2n3dholiday/" at bounding box center [248, 175] width 42 height 4
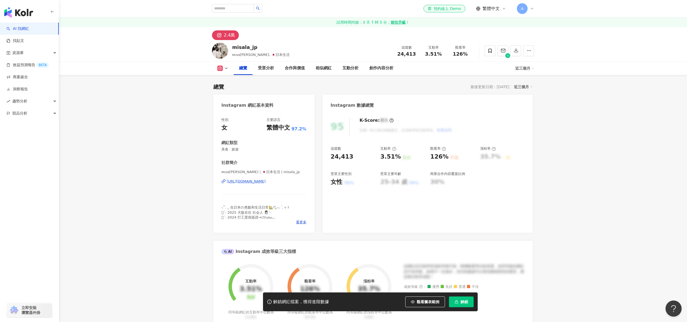
scroll to position [79, 0]
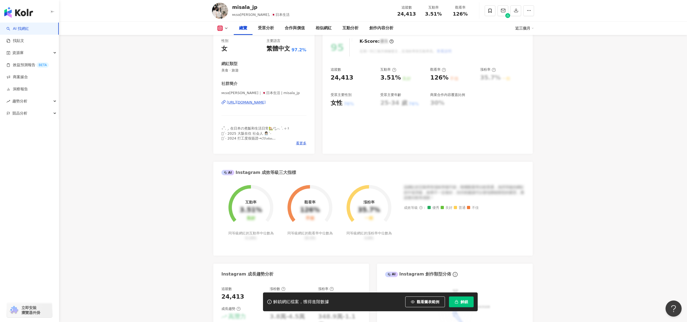
click at [266, 101] on div "https://www.instagram.com/misala_jp/" at bounding box center [246, 102] width 39 height 5
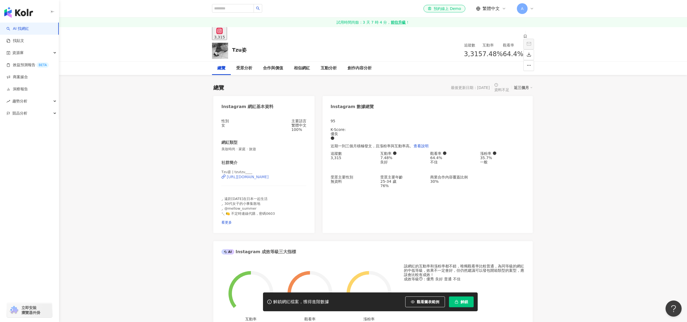
click at [269, 179] on div "[URL][DOMAIN_NAME]" at bounding box center [248, 177] width 42 height 4
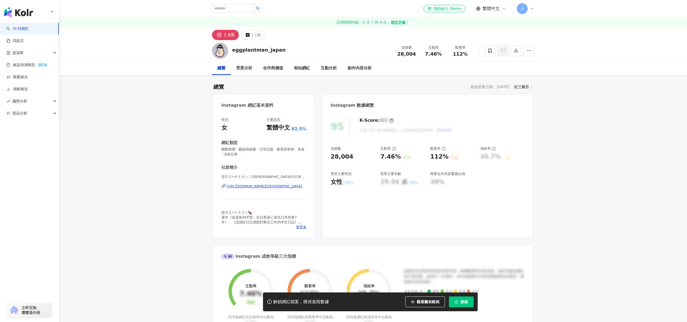
click at [256, 185] on div "[URL][DOMAIN_NAME][GEOGRAPHIC_DATA]" at bounding box center [264, 186] width 75 height 5
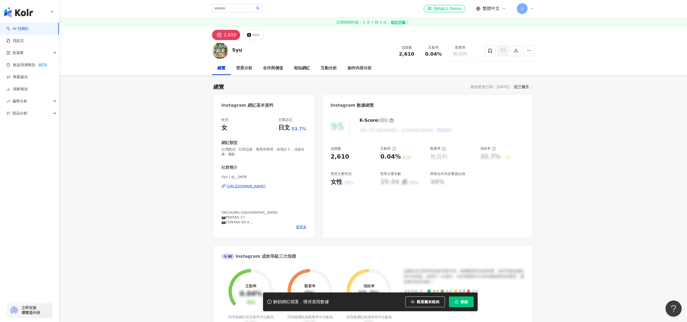
click at [266, 186] on div "https://www.instagram.com/gi__0606/" at bounding box center [246, 186] width 39 height 5
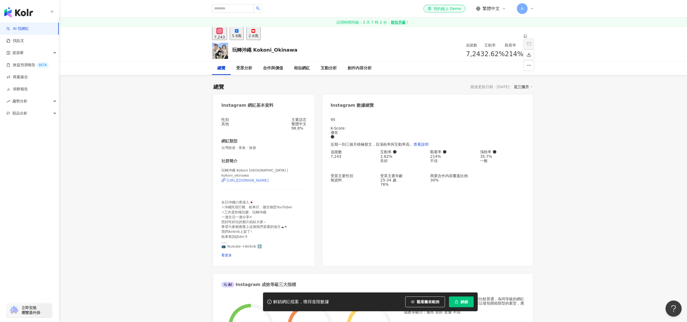
click at [269, 180] on div "[URL][DOMAIN_NAME]" at bounding box center [248, 180] width 42 height 4
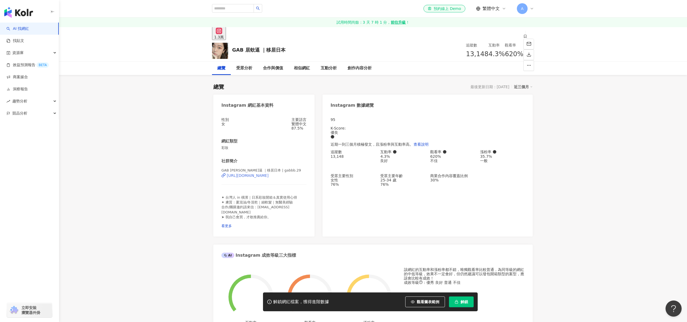
click at [269, 178] on div "[URL][DOMAIN_NAME]" at bounding box center [248, 175] width 42 height 4
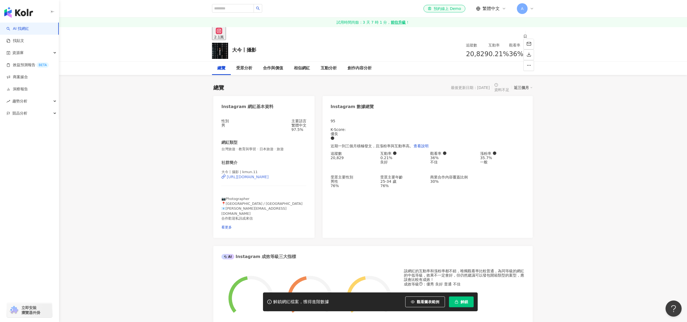
click at [266, 179] on div "[URL][DOMAIN_NAME]" at bounding box center [248, 177] width 42 height 4
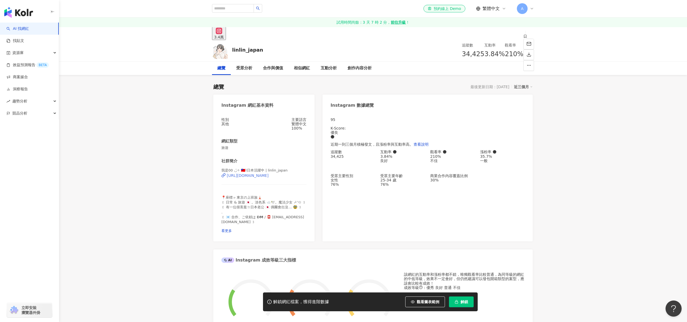
click at [269, 178] on div "https://www.instagram.com/linlin_japan/" at bounding box center [248, 175] width 42 height 4
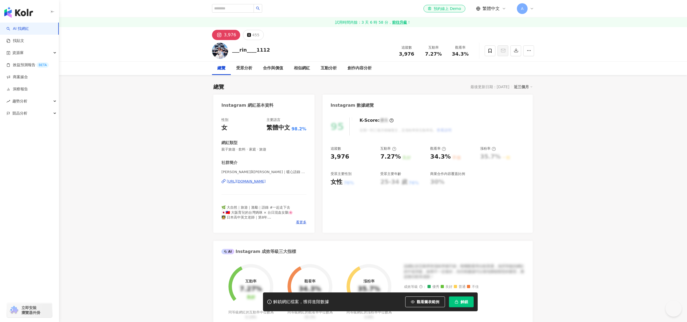
click at [259, 179] on div "[URL][DOMAIN_NAME]" at bounding box center [246, 181] width 39 height 5
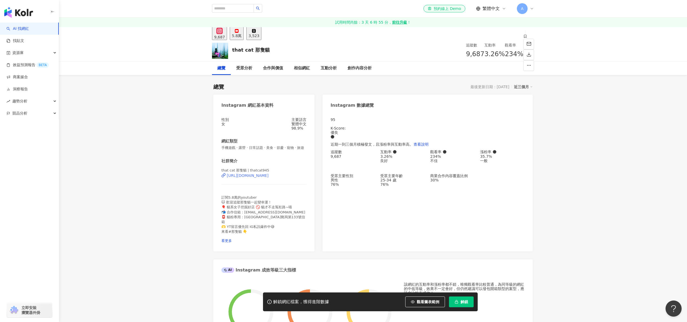
click at [259, 178] on div "[URL][DOMAIN_NAME]" at bounding box center [248, 175] width 42 height 4
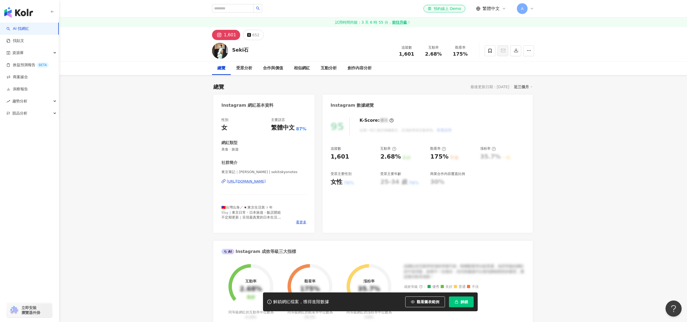
click at [266, 182] on div "[URL][DOMAIN_NAME]" at bounding box center [246, 181] width 39 height 5
